Goal: Transaction & Acquisition: Register for event/course

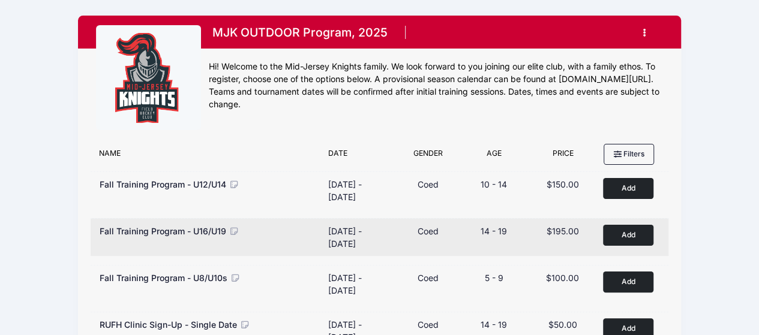
click at [635, 231] on button "Add to Cart" at bounding box center [628, 235] width 50 height 21
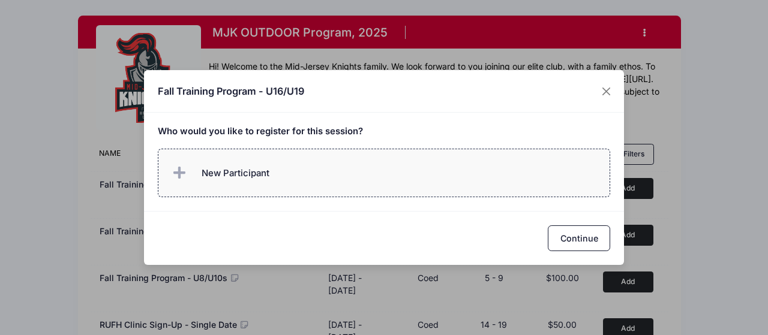
click at [268, 170] on span "New Participant" at bounding box center [236, 173] width 68 height 13
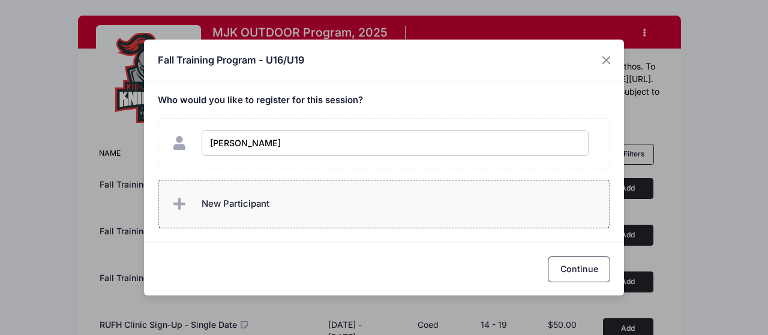
type input "[PERSON_NAME]"
checkbox input "true"
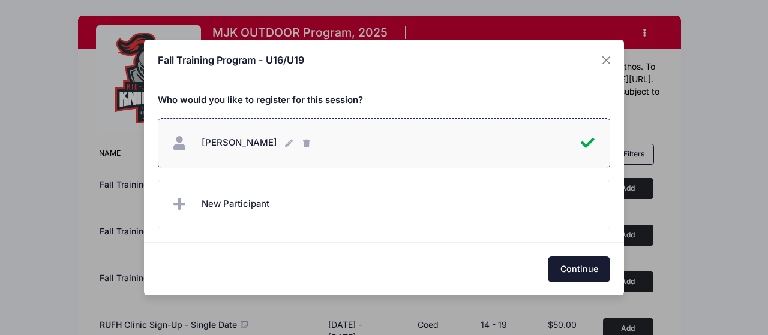
click at [581, 274] on button "Continue" at bounding box center [579, 270] width 62 height 26
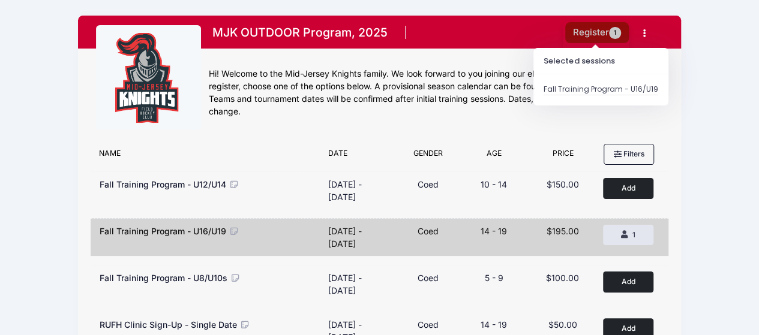
click at [594, 25] on button "Register 1" at bounding box center [597, 32] width 64 height 21
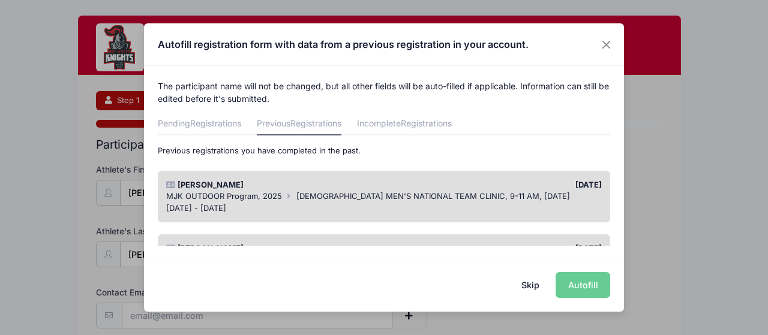
click at [410, 183] on div "[DATE]" at bounding box center [496, 185] width 224 height 12
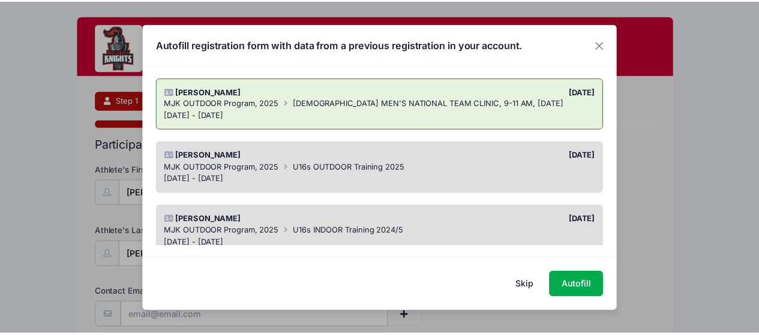
scroll to position [91, 0]
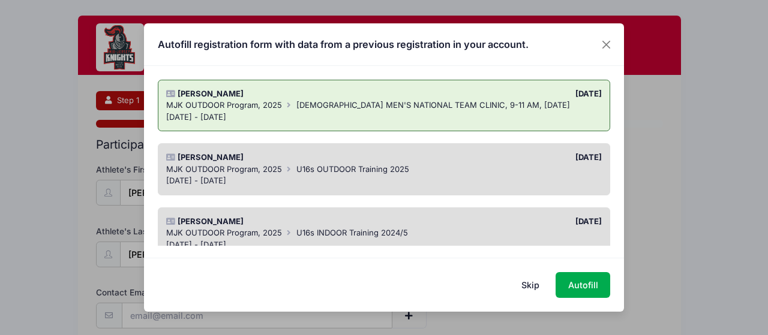
click at [387, 171] on span "U16s OUTDOOR Training 2025" at bounding box center [352, 169] width 113 height 10
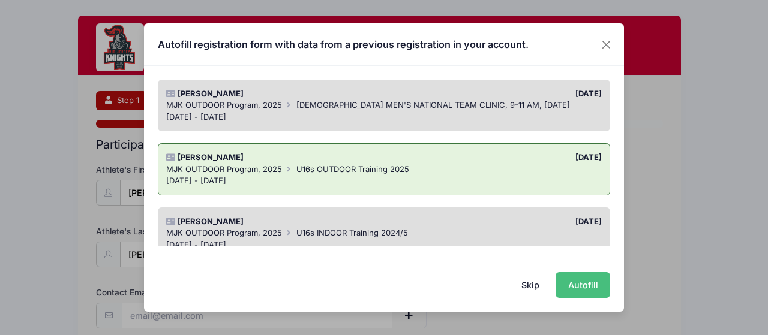
click at [576, 286] on button "Autofill" at bounding box center [583, 285] width 55 height 26
type input "[EMAIL_ADDRESS][DOMAIN_NAME]"
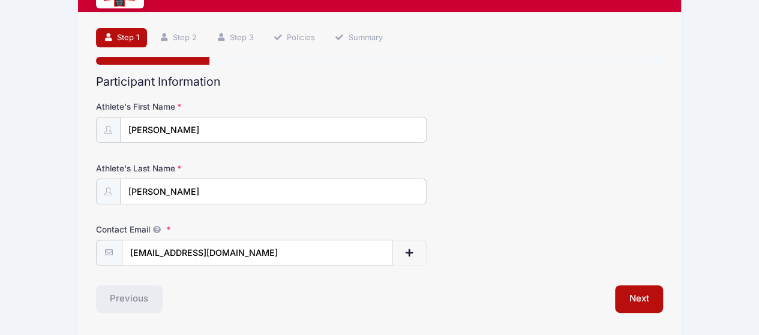
scroll to position [101, 0]
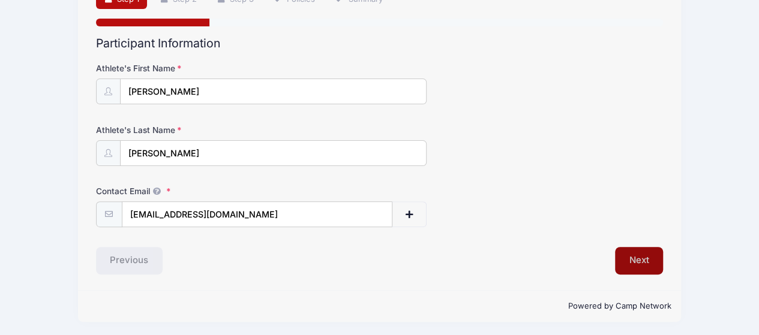
click at [637, 265] on button "Next" at bounding box center [639, 261] width 49 height 28
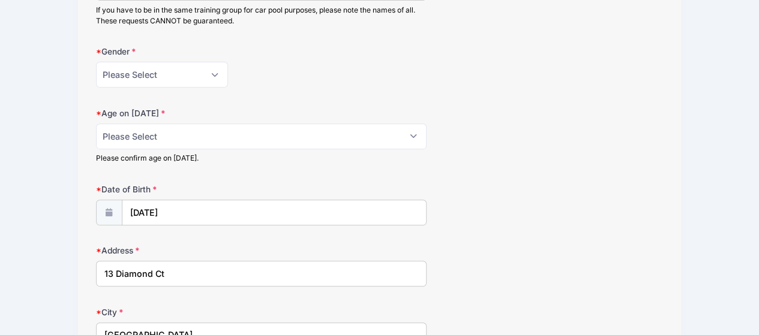
scroll to position [213, 0]
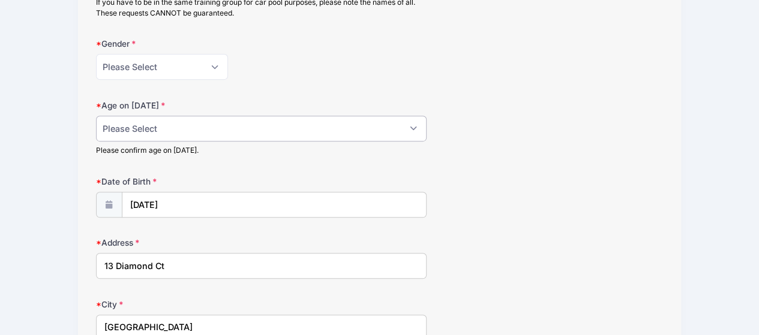
click at [208, 134] on select "Please Select 1 2 3 4 5 6 7 8 9 10 11 12 13 14 15 16 17 18" at bounding box center [261, 129] width 331 height 26
select select "15"
click at [96, 116] on select "Please Select 1 2 3 4 5 6 7 8 9 10 11 12 13 14 15 16 17 18" at bounding box center [261, 129] width 331 height 26
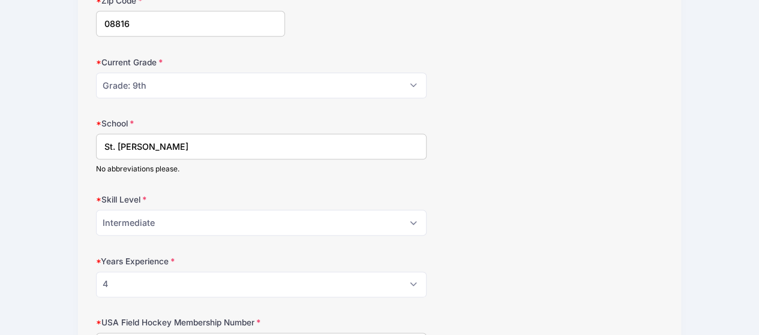
scroll to position [652, 0]
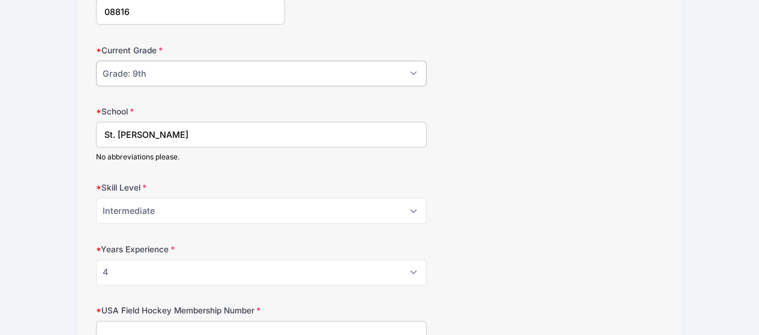
click at [195, 79] on select "Please Select Grade: K Grade: 1st Grade: 2nd Grade: 3rd Grade: 4th 5th Grade: 6…" at bounding box center [261, 74] width 331 height 26
select select "Grade: 10th"
click at [96, 61] on select "Please Select Grade: K Grade: 1st Grade: 2nd Grade: 3rd Grade: 4th 5th Grade: 6…" at bounding box center [261, 74] width 331 height 26
click at [185, 208] on select "Please Select Beginner Intermediate Advanced" at bounding box center [261, 211] width 331 height 26
select select "Advanced"
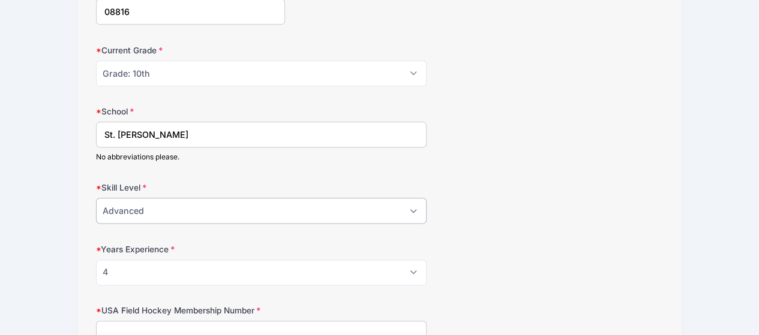
click at [96, 198] on select "Please Select Beginner Intermediate Advanced" at bounding box center [261, 211] width 331 height 26
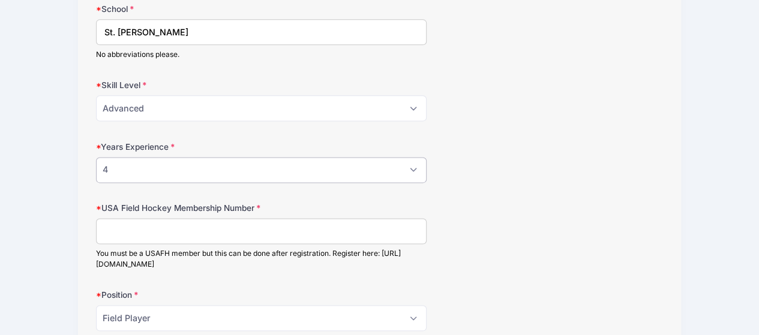
click at [149, 171] on select "Please Select 0 1 2 3 4 5 6 7 8" at bounding box center [261, 170] width 331 height 26
select select "5"
click at [96, 157] on select "Please Select 0 1 2 3 4 5 6 7 8" at bounding box center [261, 170] width 331 height 26
click at [170, 226] on input "USA Field Hockey Membership Number" at bounding box center [261, 231] width 331 height 26
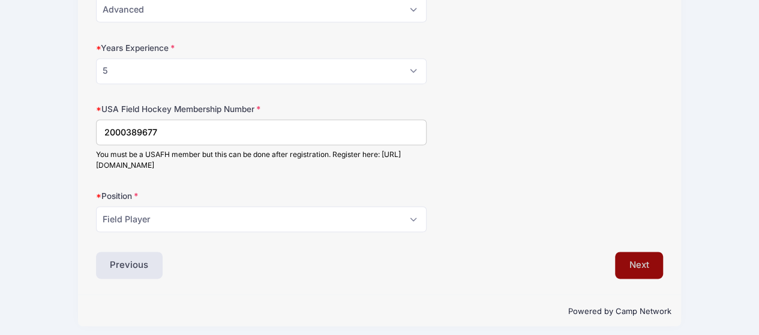
type input "2000389677"
click at [649, 260] on button "Next" at bounding box center [639, 266] width 49 height 28
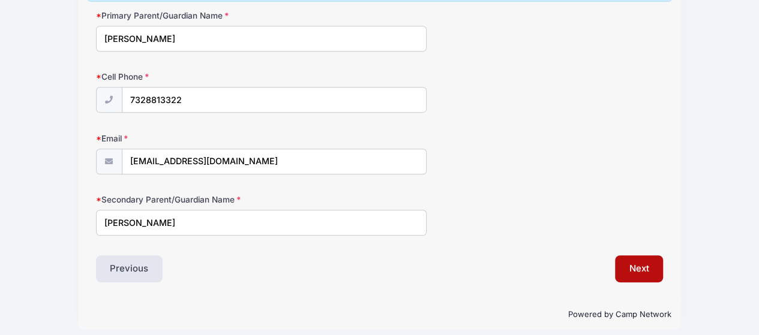
scroll to position [268, 0]
click at [637, 267] on button "Next" at bounding box center [639, 269] width 49 height 28
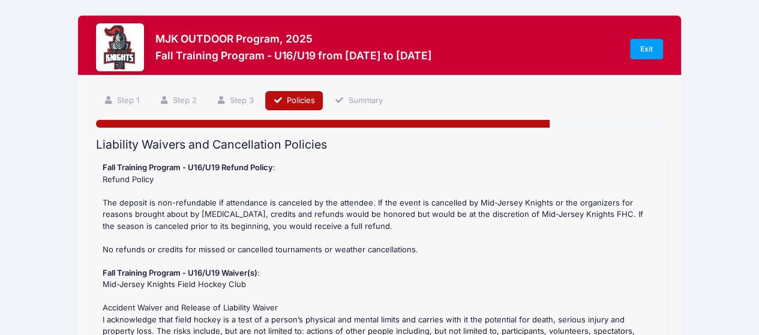
scroll to position [227, 0]
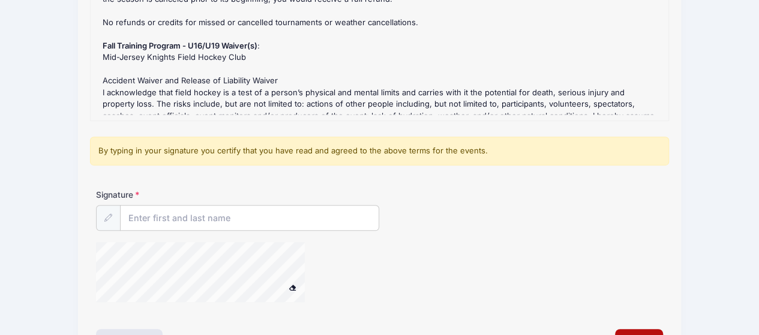
click at [212, 230] on div "Signature" at bounding box center [379, 251] width 579 height 125
click at [203, 224] on input "Signature" at bounding box center [250, 219] width 259 height 26
type input "L"
type input "[PERSON_NAME]"
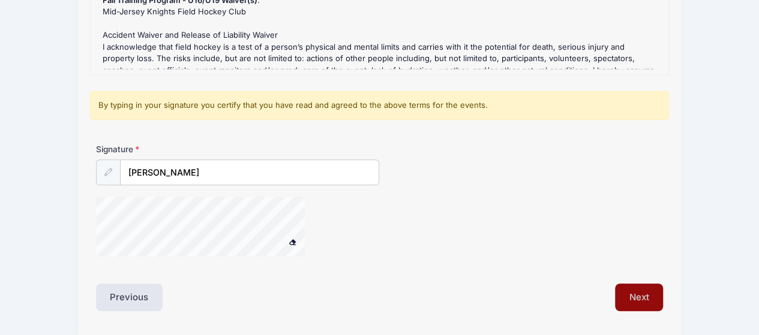
click at [630, 291] on button "Next" at bounding box center [639, 298] width 49 height 28
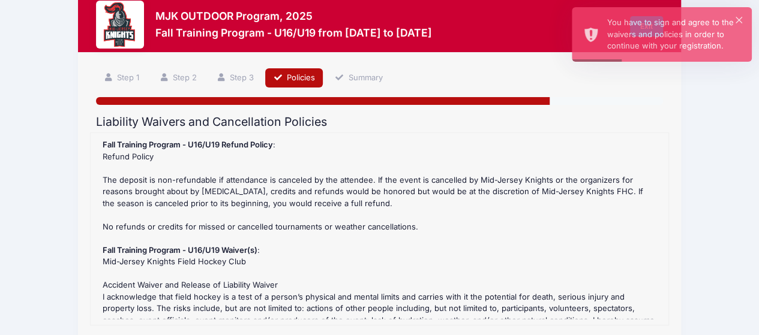
scroll to position [160, 0]
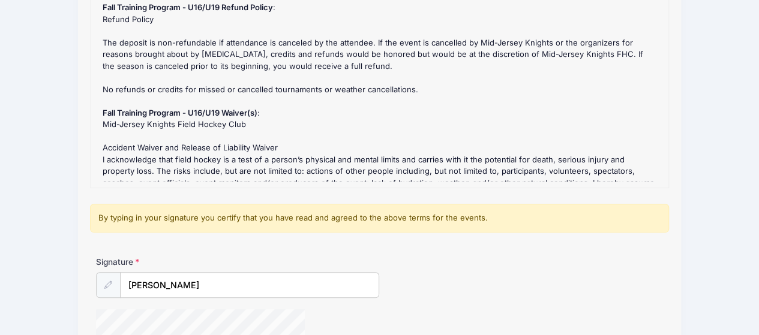
drag, startPoint x: 653, startPoint y: 157, endPoint x: 655, endPoint y: 165, distance: 8.7
click at [655, 165] on div "Fall Training Program - U16/U19 Refund Policy : Refund Policy The deposit is no…" at bounding box center [380, 92] width 566 height 180
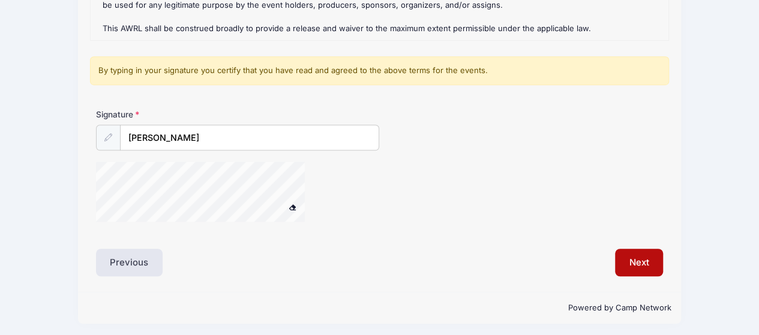
scroll to position [310, 0]
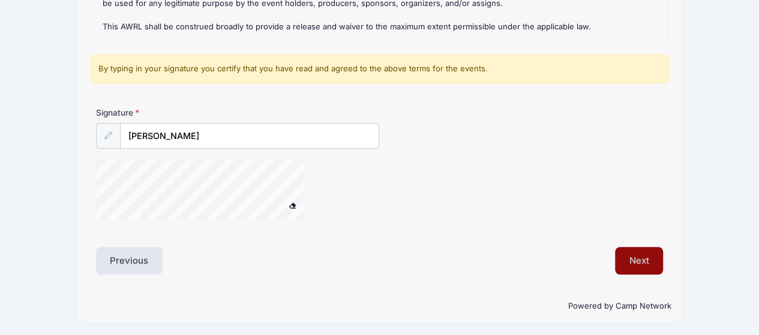
click at [641, 267] on button "Next" at bounding box center [639, 261] width 49 height 28
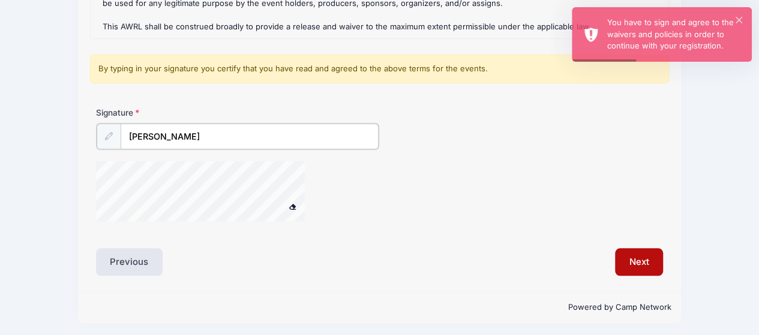
click at [178, 134] on input "[PERSON_NAME]" at bounding box center [250, 137] width 259 height 26
click at [282, 200] on button at bounding box center [292, 207] width 21 height 15
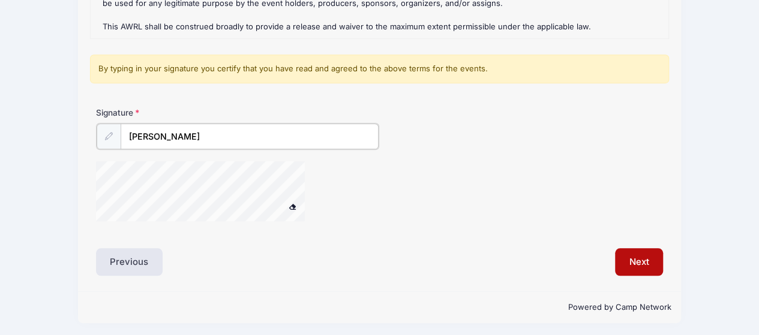
click at [311, 191] on div at bounding box center [216, 193] width 240 height 64
click at [634, 257] on button "Next" at bounding box center [639, 261] width 49 height 28
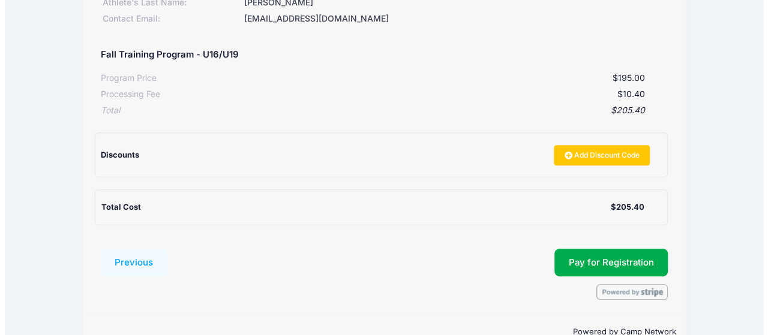
scroll to position [205, 0]
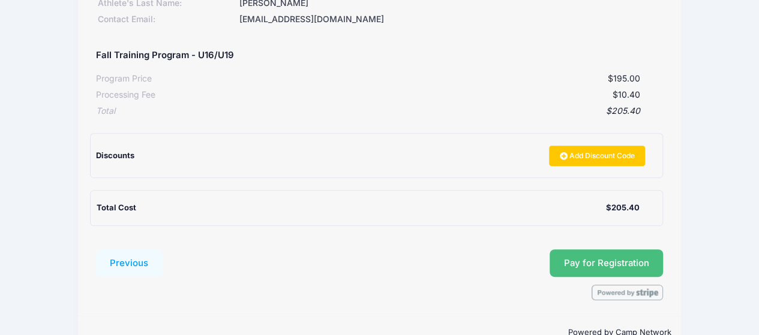
click at [624, 265] on button "Pay for Registration" at bounding box center [607, 264] width 114 height 28
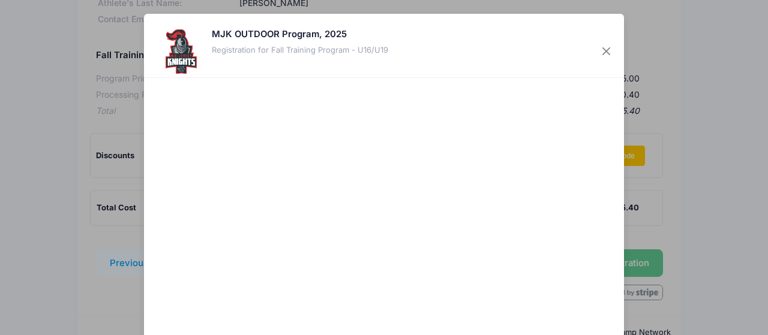
drag, startPoint x: 761, startPoint y: 128, endPoint x: 762, endPoint y: 151, distance: 22.8
click at [759, 151] on div "MJK OUTDOOR Program, 2025 Registration for Fall Training Program - U16/U19 Canc…" at bounding box center [384, 167] width 768 height 335
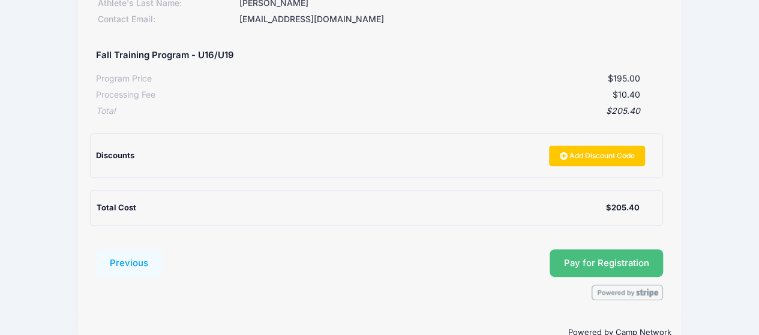
click at [601, 261] on button "Pay for Registration" at bounding box center [607, 264] width 114 height 28
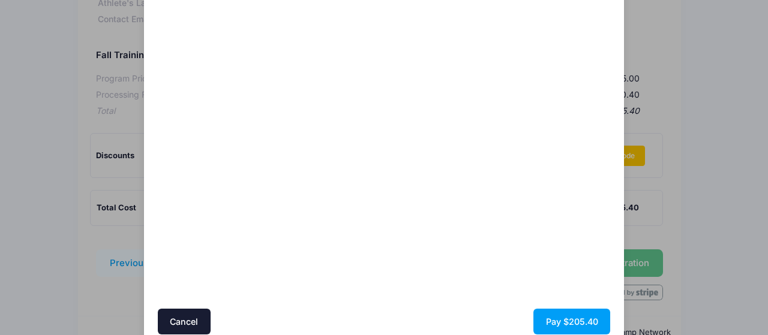
scroll to position [120, 0]
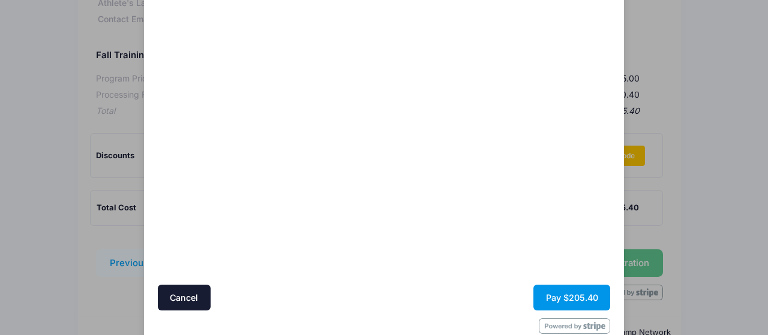
click at [557, 295] on button "Pay $205.40" at bounding box center [571, 298] width 77 height 26
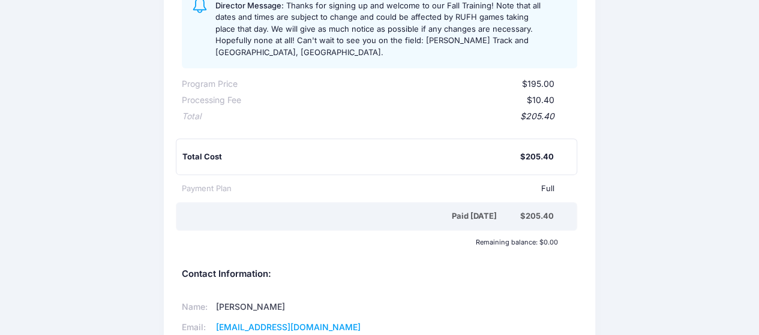
scroll to position [296, 0]
